Goal: Go to known website: Access a specific website the user already knows

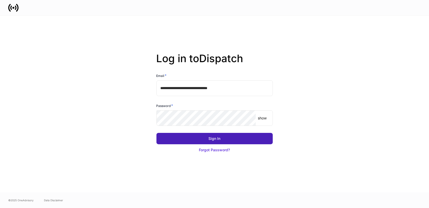
click at [216, 138] on div "Sign In" at bounding box center [215, 138] width 12 height 5
